Goal: Navigation & Orientation: Find specific page/section

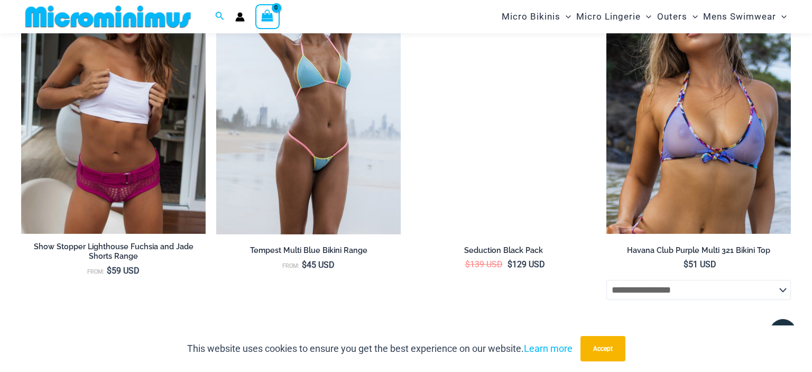
scroll to position [2187, 0]
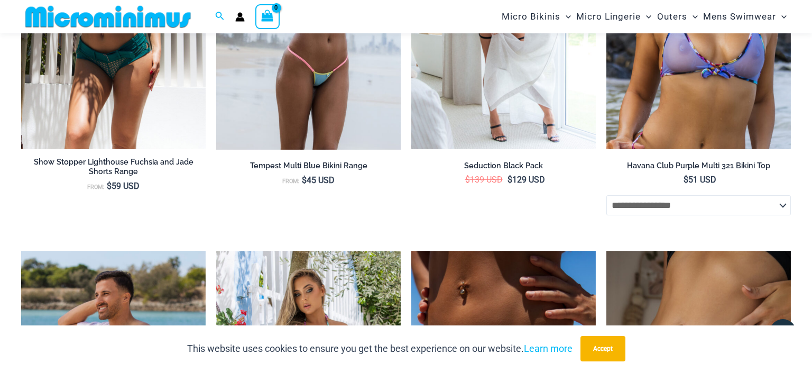
click at [92, 101] on img at bounding box center [113, 11] width 185 height 277
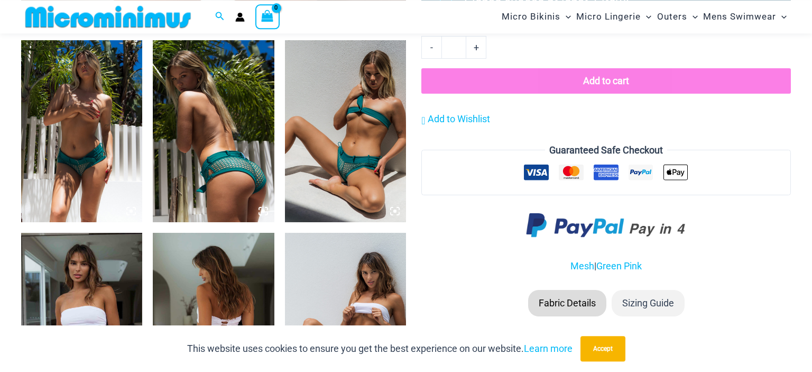
scroll to position [661, 0]
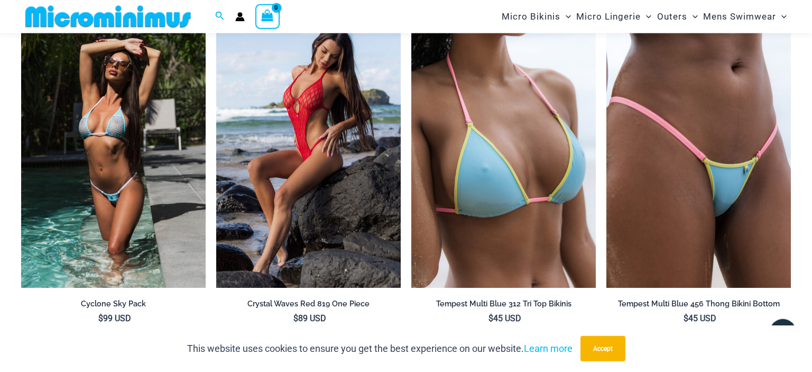
scroll to position [2778, 0]
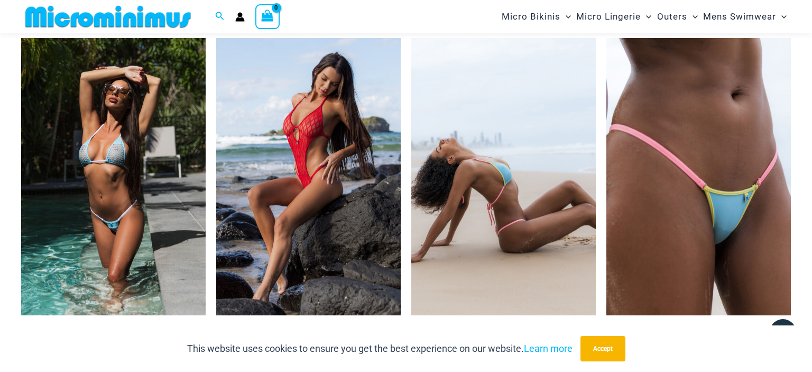
click at [506, 200] on img at bounding box center [504, 176] width 185 height 277
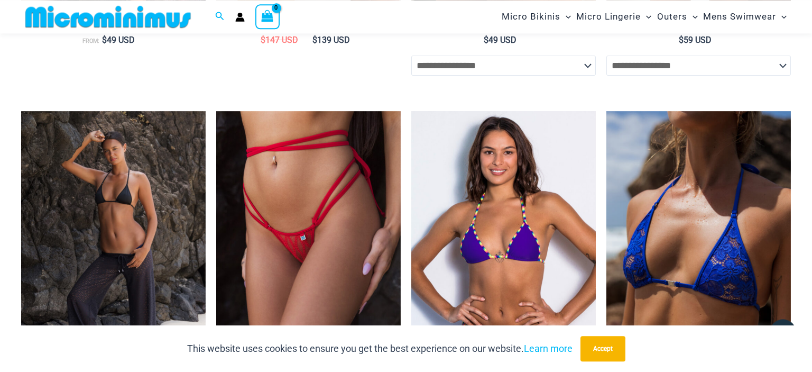
scroll to position [1820, 0]
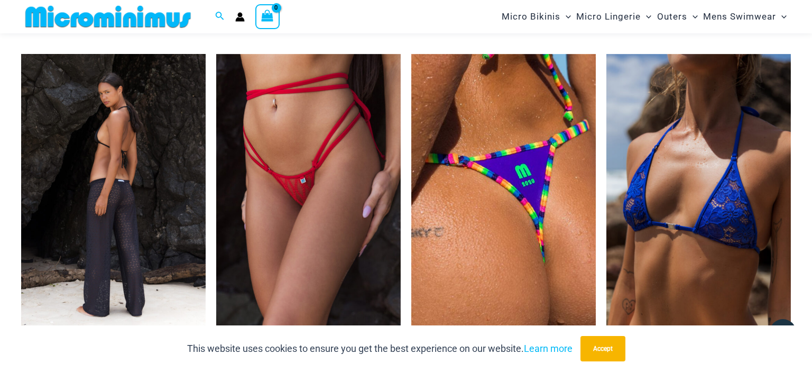
click at [152, 230] on img at bounding box center [113, 192] width 185 height 277
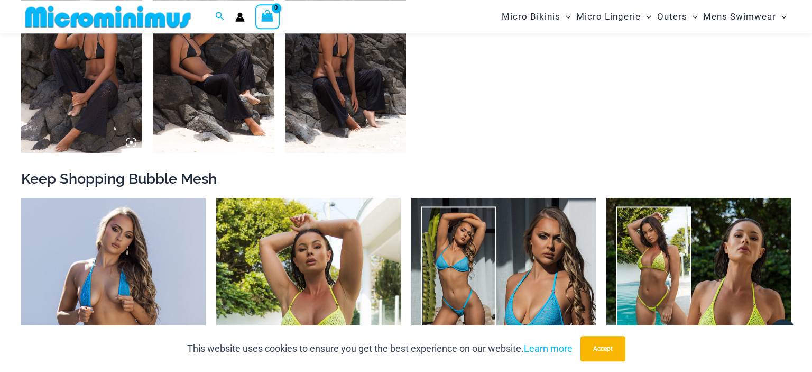
scroll to position [1070, 0]
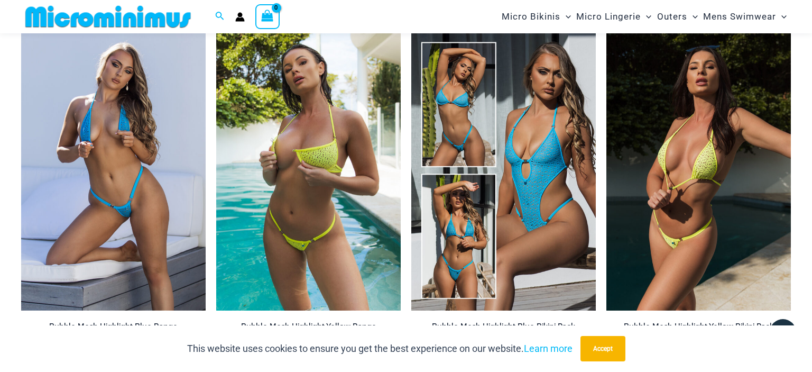
click at [707, 233] on img at bounding box center [699, 171] width 185 height 277
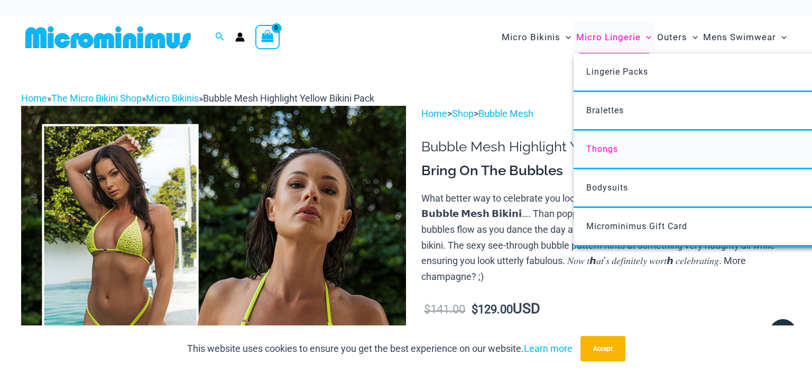
click at [605, 146] on span "Thongs" at bounding box center [603, 149] width 32 height 10
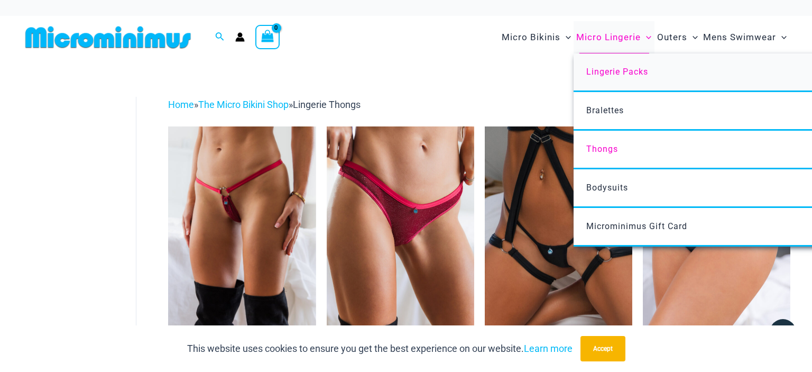
click at [619, 71] on span "Lingerie Packs" at bounding box center [618, 72] width 62 height 10
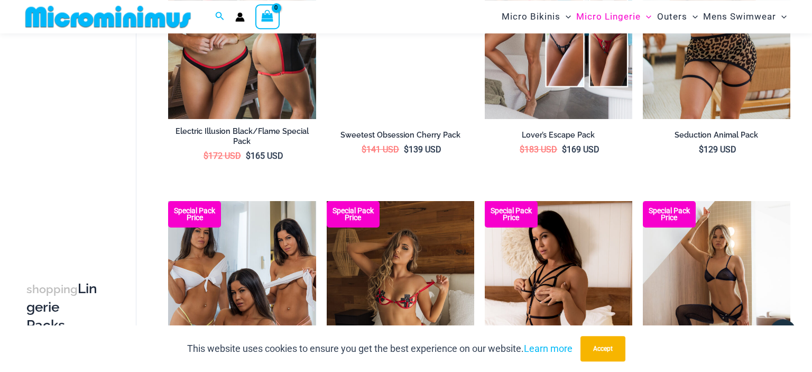
scroll to position [1108, 0]
